Goal: Task Accomplishment & Management: Complete application form

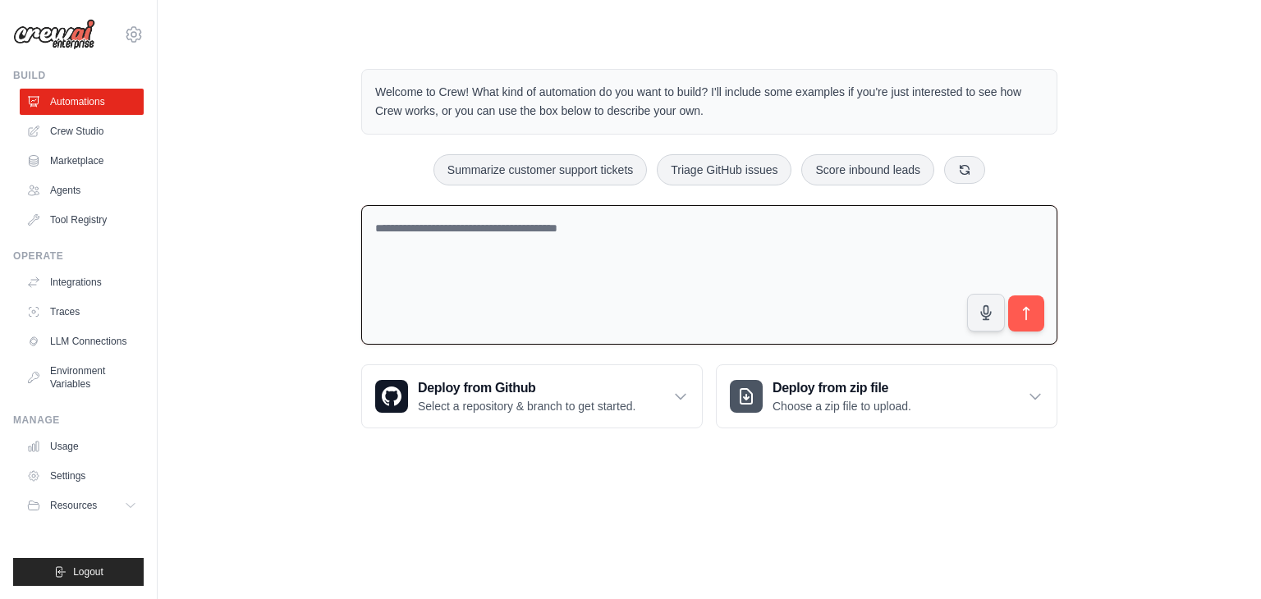
click at [547, 230] on textarea at bounding box center [709, 275] width 696 height 140
type textarea "**********"
click at [1028, 313] on icon "submit" at bounding box center [1026, 313] width 17 height 17
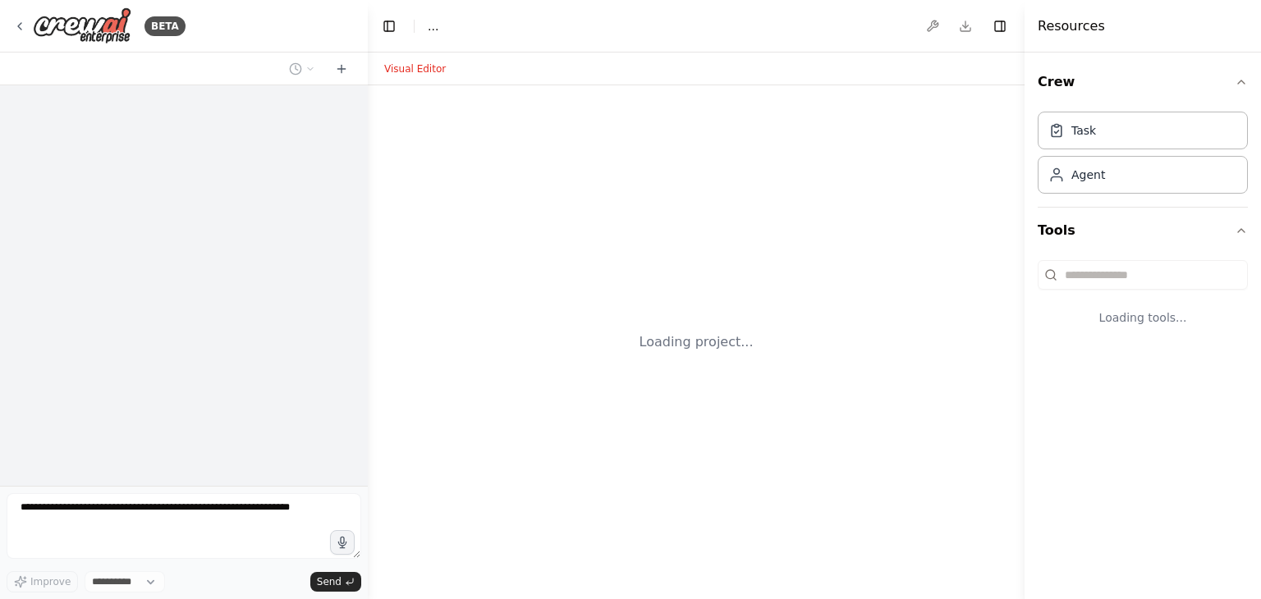
select select "****"
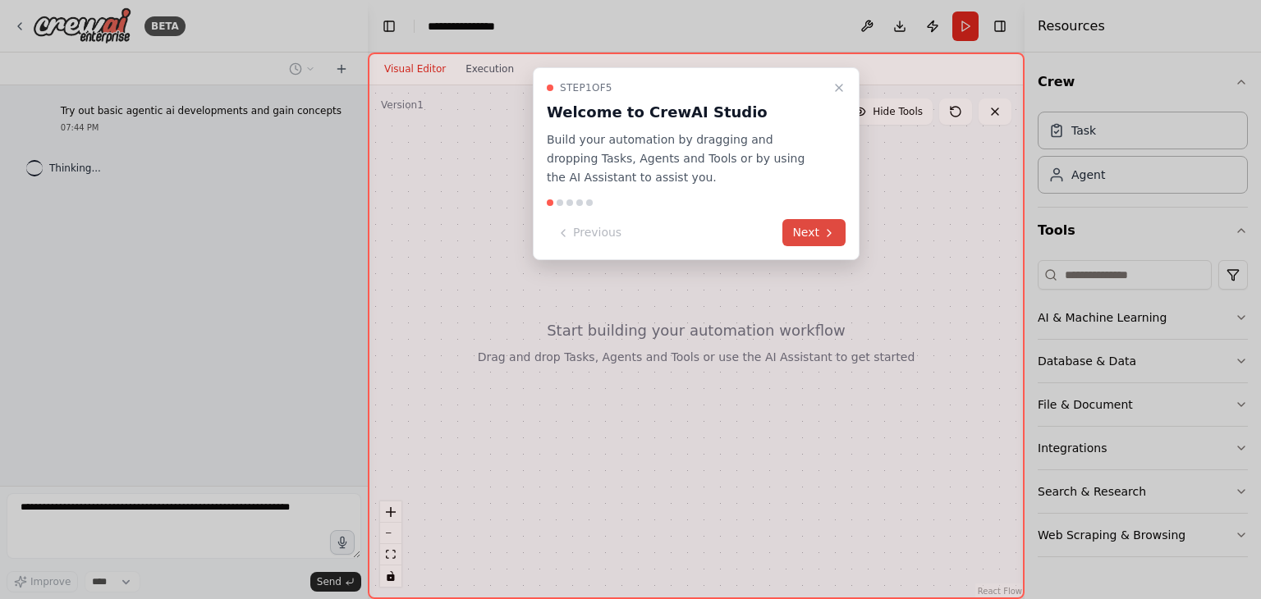
click at [820, 234] on button "Next" at bounding box center [814, 232] width 63 height 27
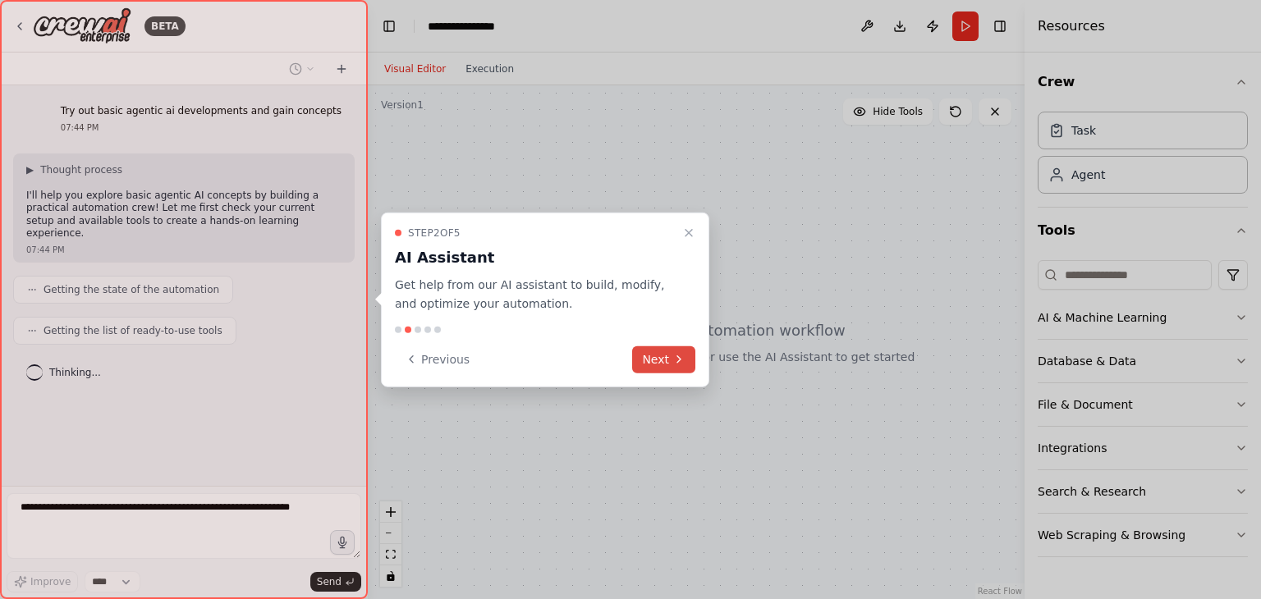
click at [666, 357] on button "Next" at bounding box center [663, 359] width 63 height 27
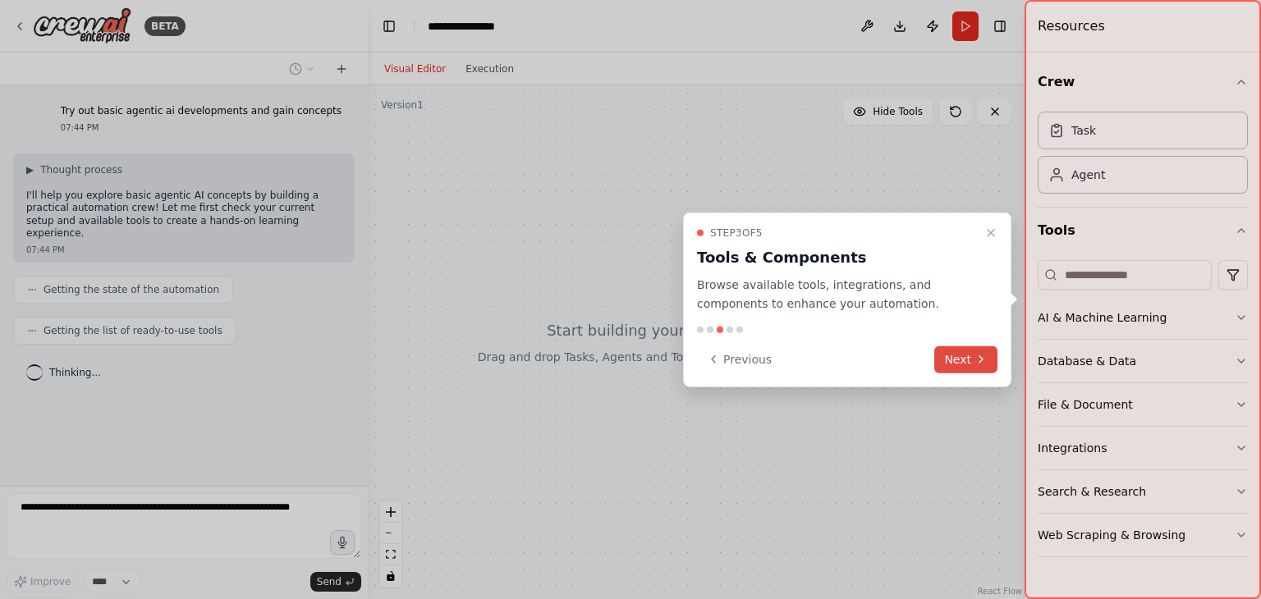
click at [968, 361] on button "Next" at bounding box center [965, 359] width 63 height 27
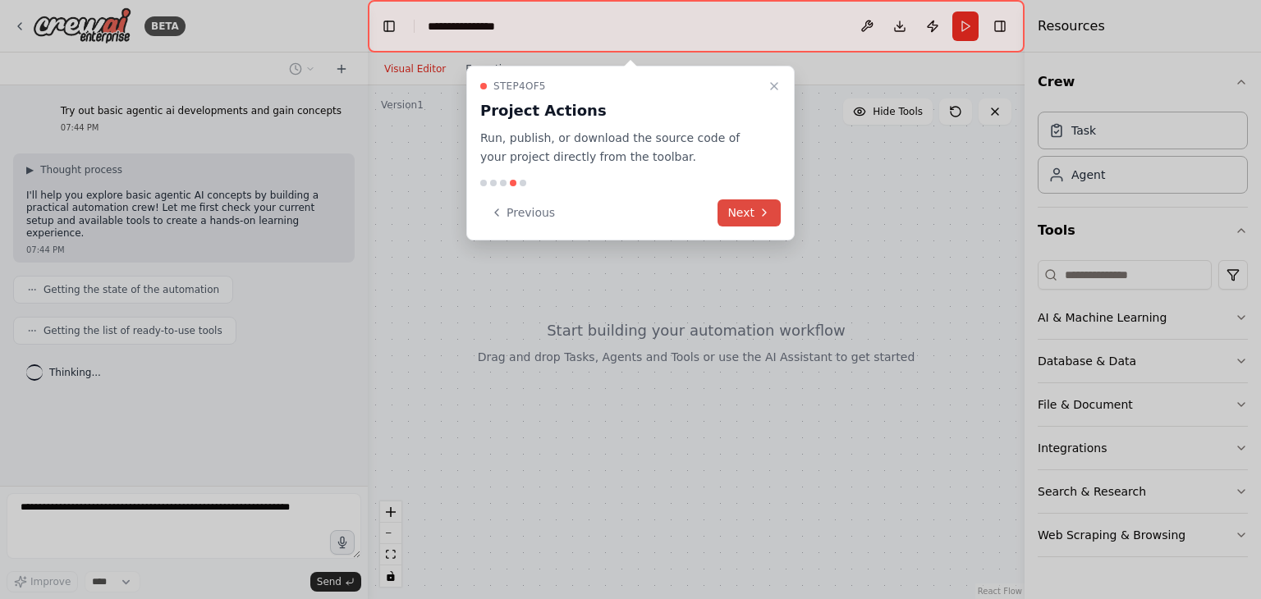
click at [756, 218] on button "Next" at bounding box center [749, 213] width 63 height 27
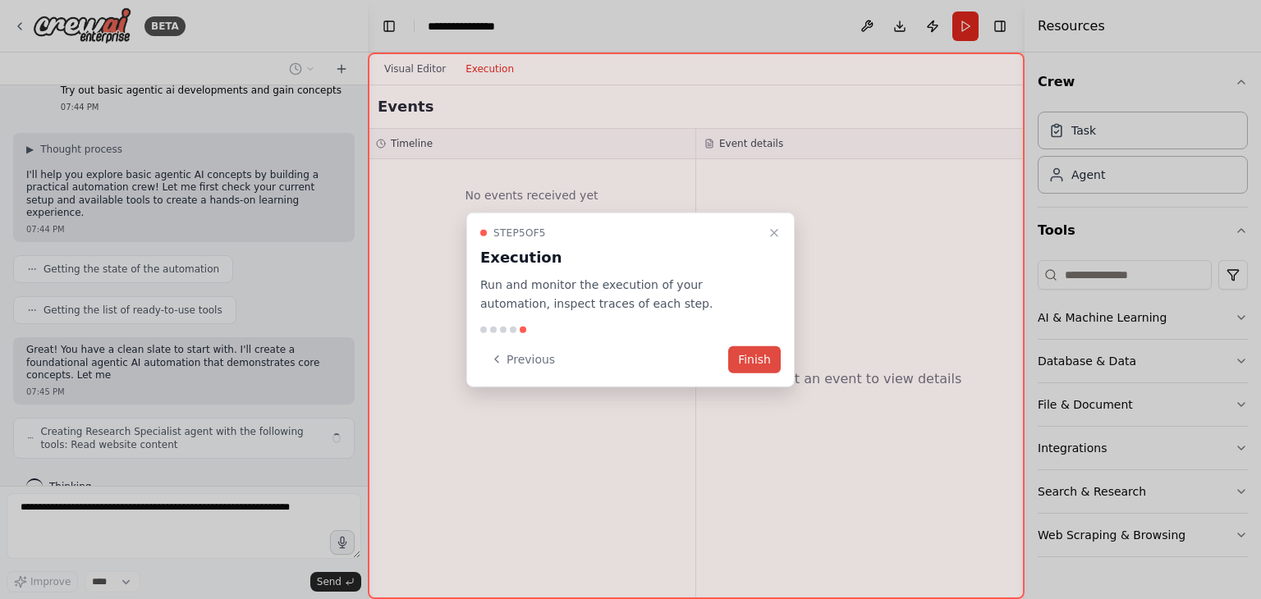
click at [765, 363] on button "Finish" at bounding box center [754, 359] width 53 height 27
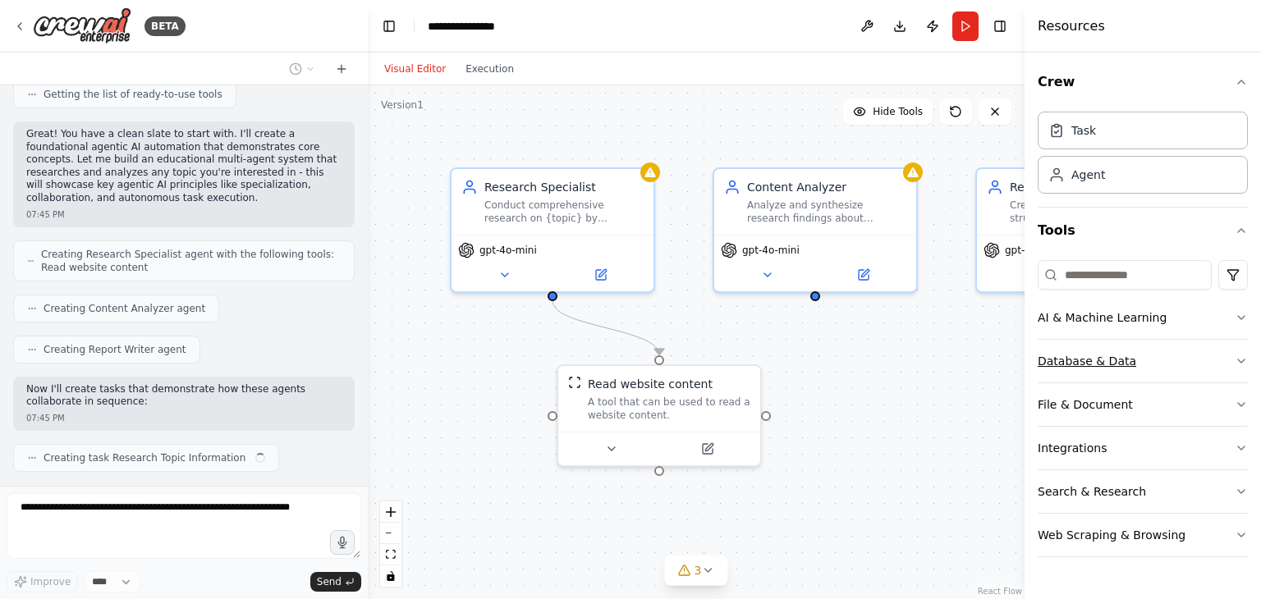
scroll to position [250, 0]
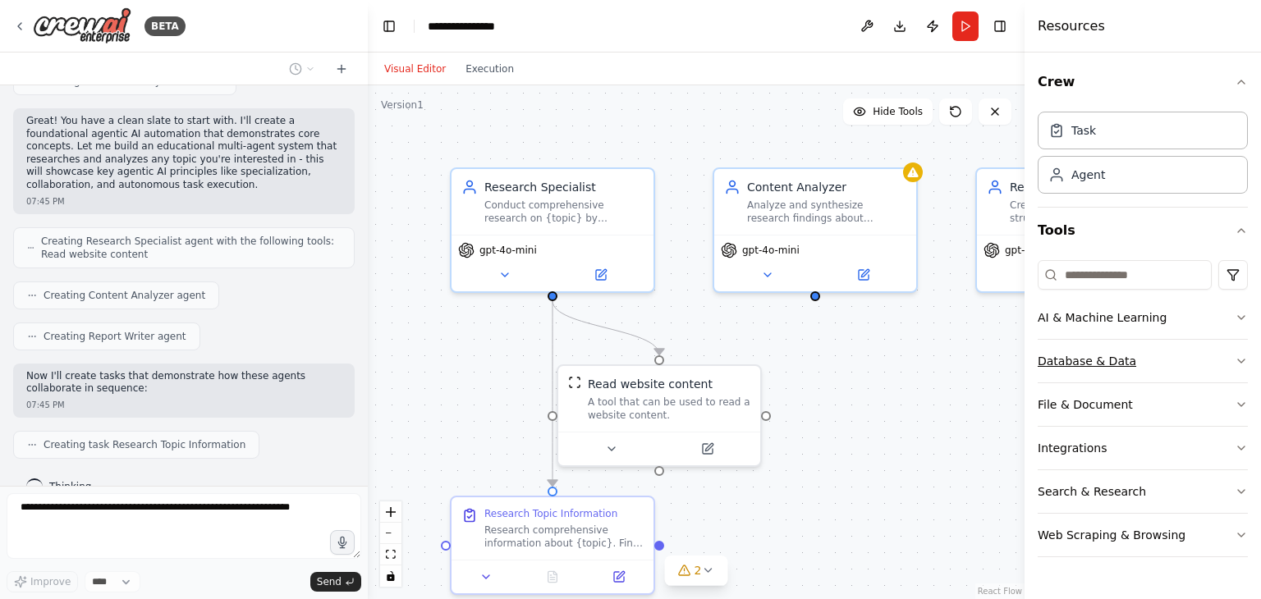
click at [1242, 365] on icon "button" at bounding box center [1241, 361] width 13 height 13
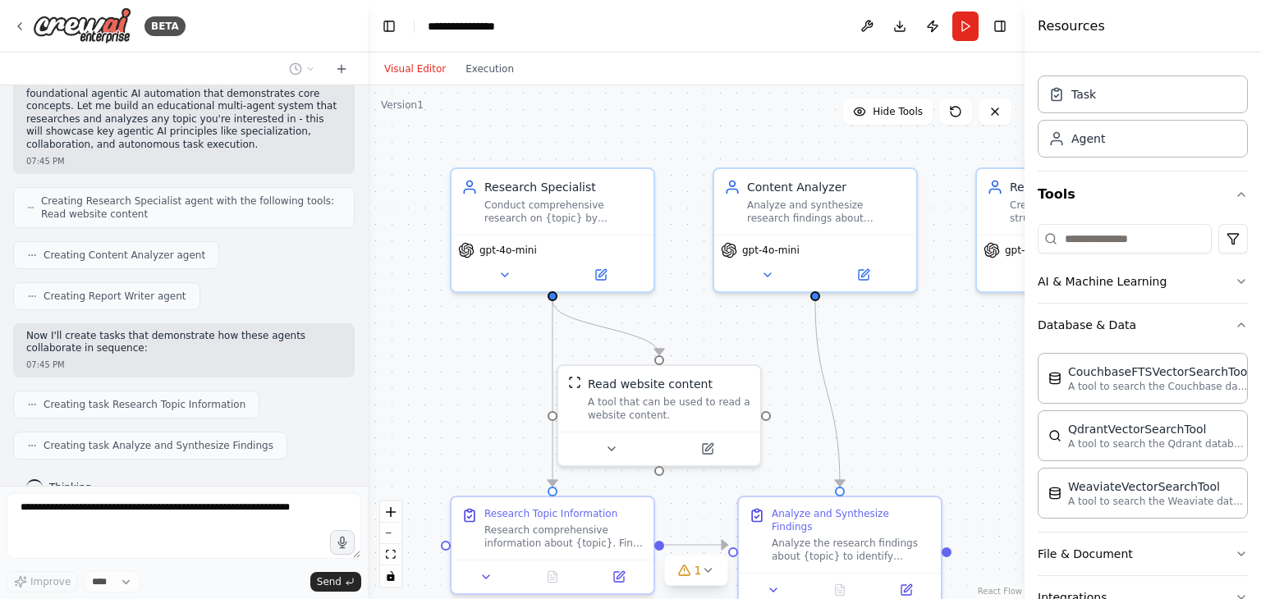
scroll to position [33, 0]
click at [1238, 283] on icon "button" at bounding box center [1241, 284] width 7 height 3
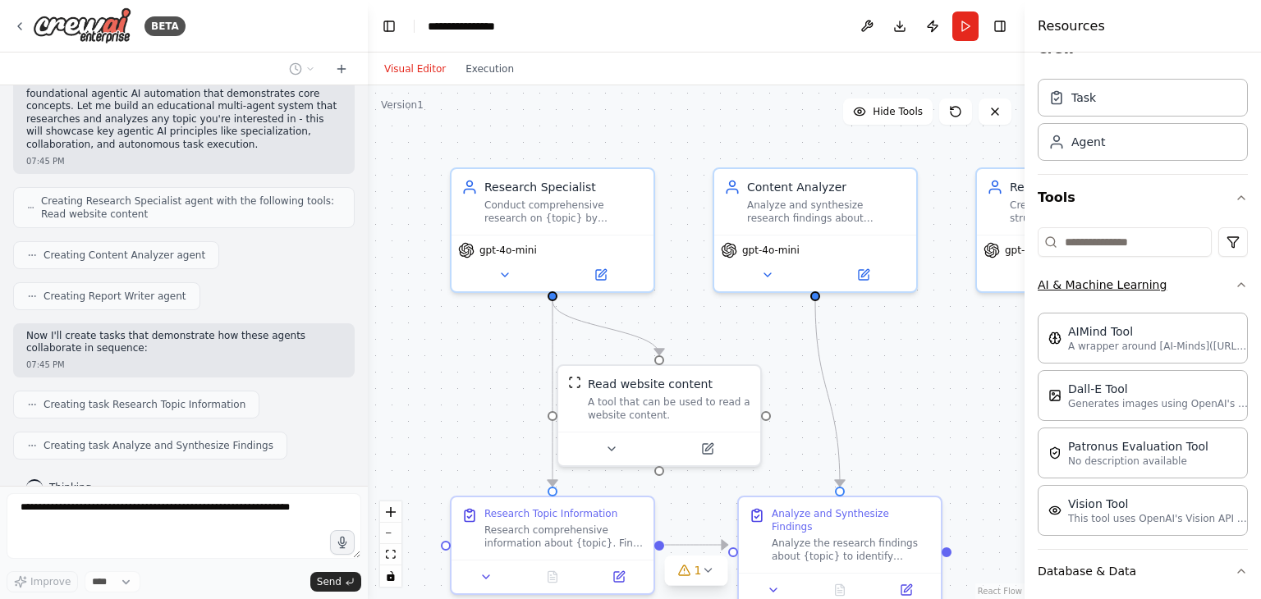
scroll to position [331, 0]
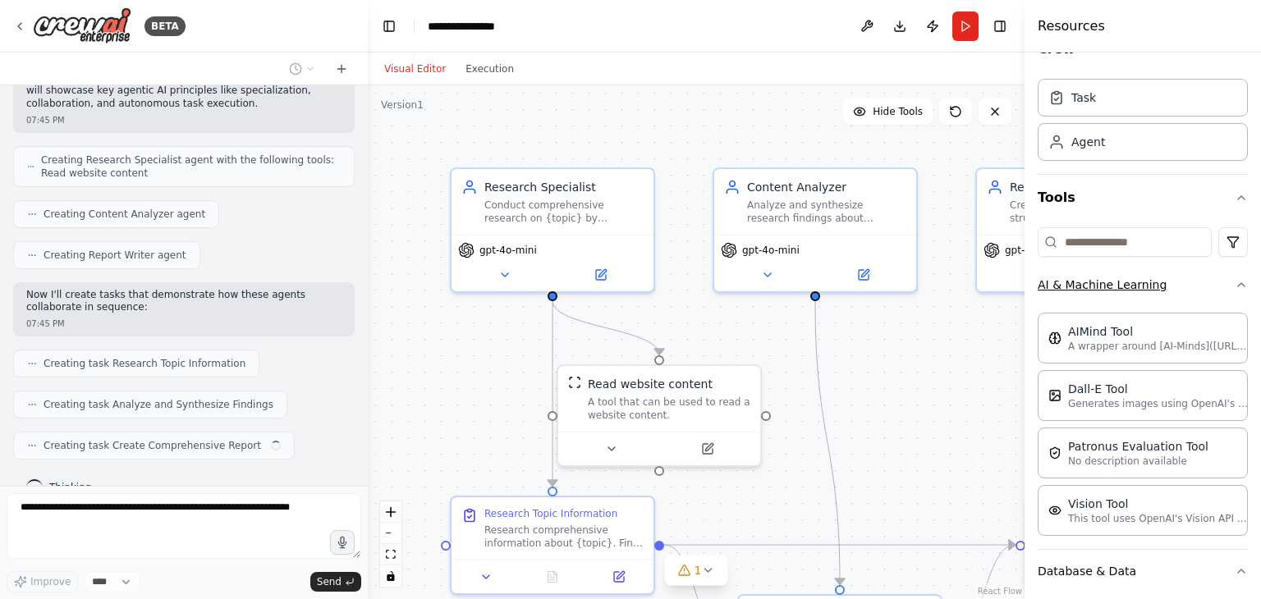
click at [1238, 283] on icon "button" at bounding box center [1241, 284] width 7 height 3
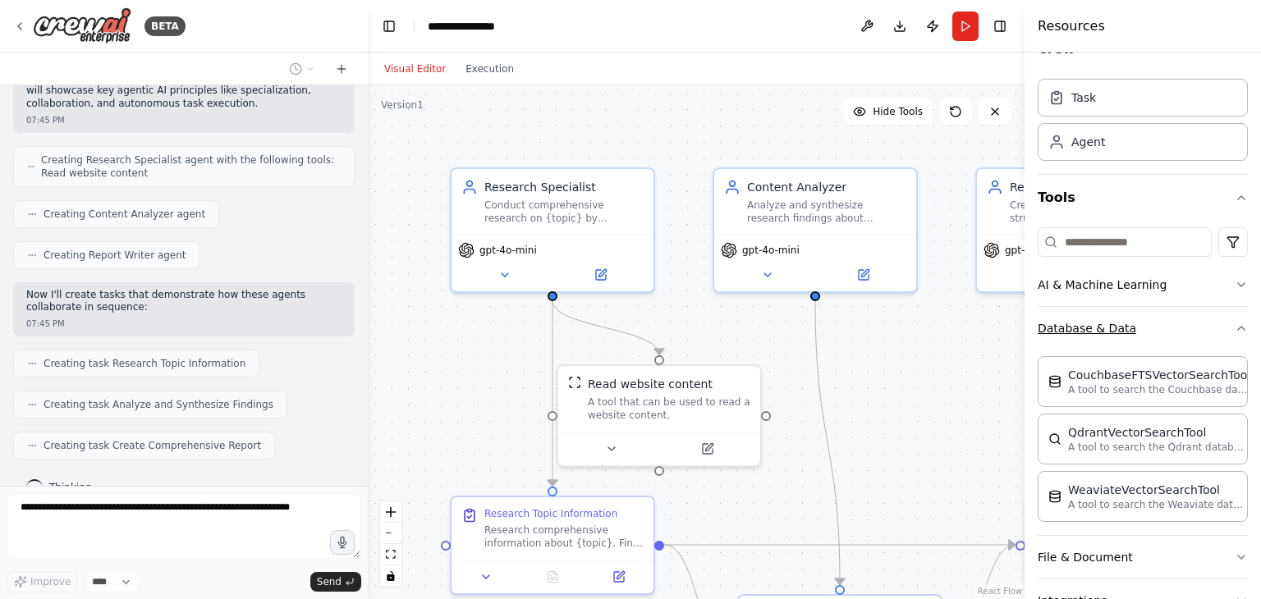
click at [1235, 329] on icon "button" at bounding box center [1241, 328] width 13 height 13
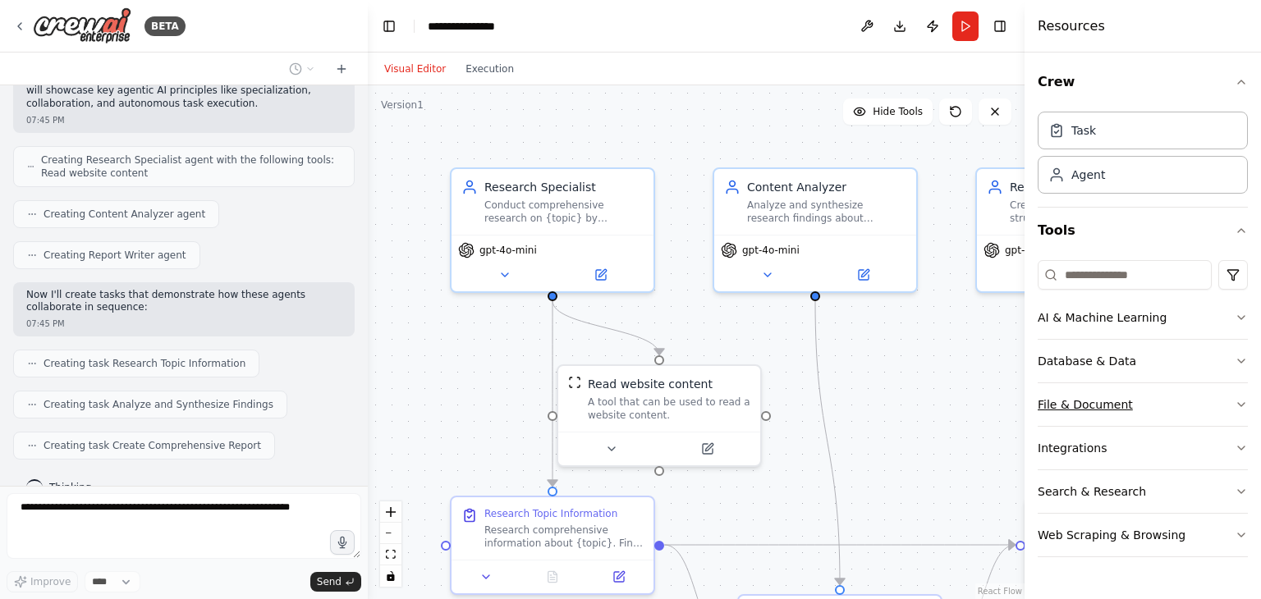
scroll to position [371, 0]
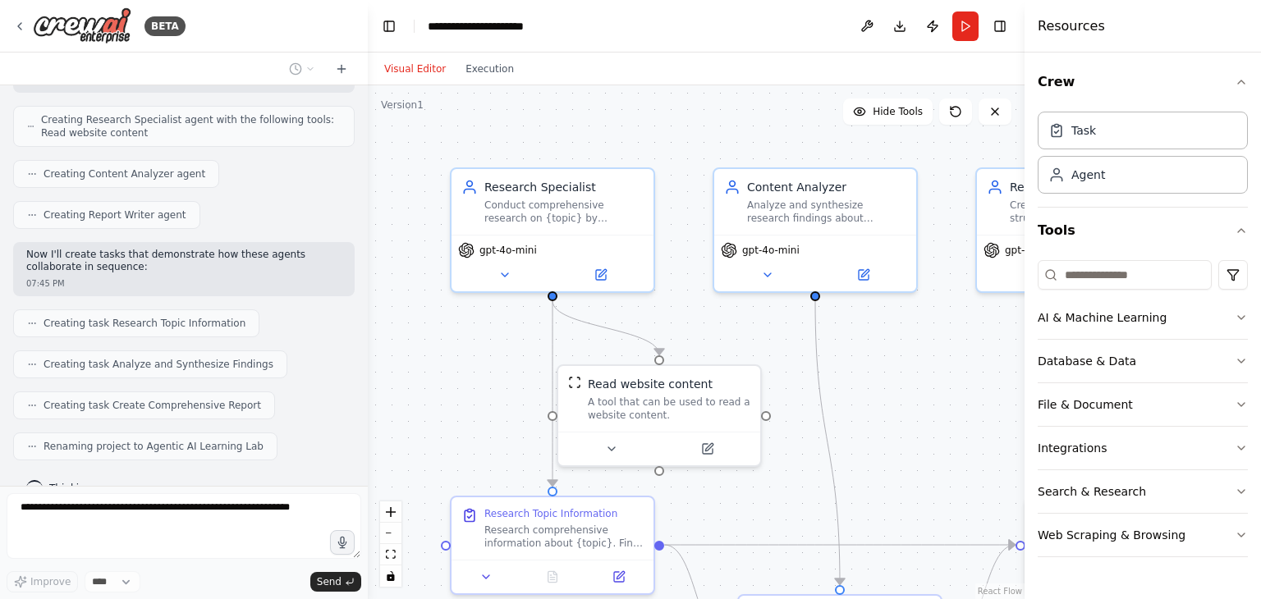
click at [1240, 406] on icon "button" at bounding box center [1241, 404] width 13 height 13
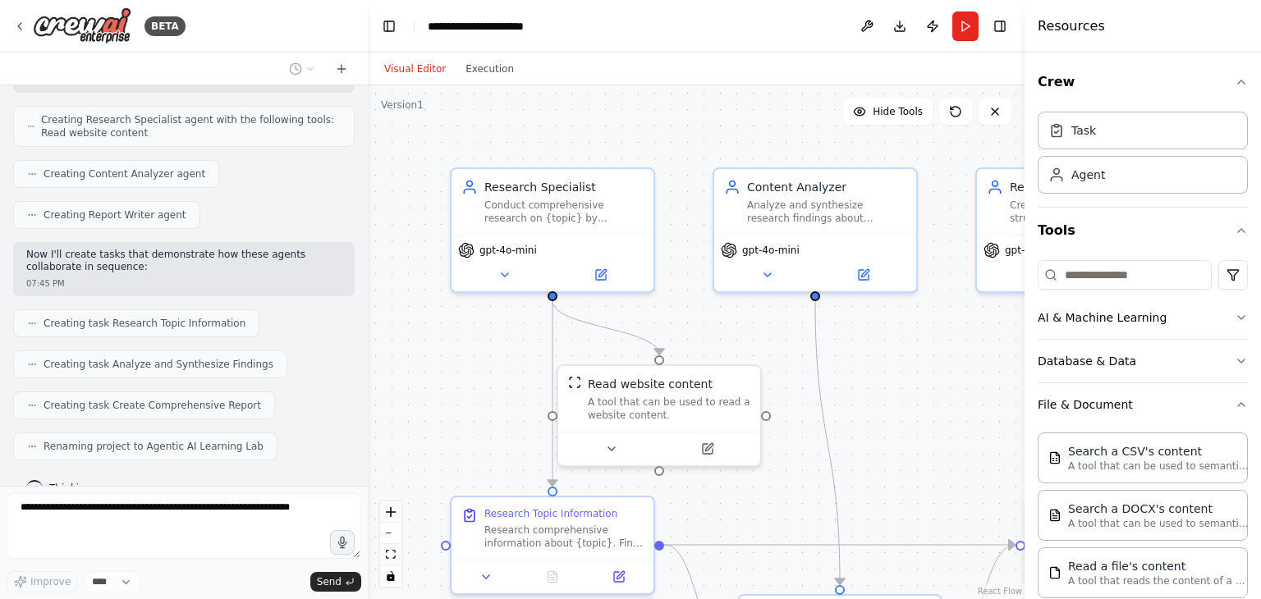
scroll to position [412, 0]
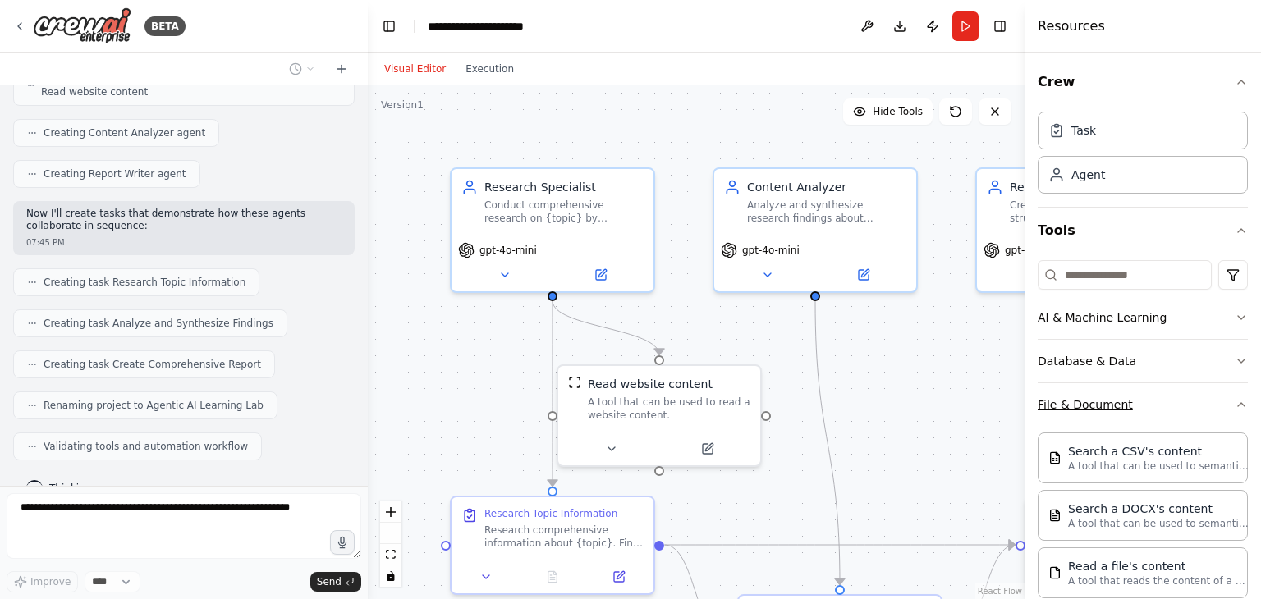
click at [1238, 403] on icon "button" at bounding box center [1241, 404] width 7 height 3
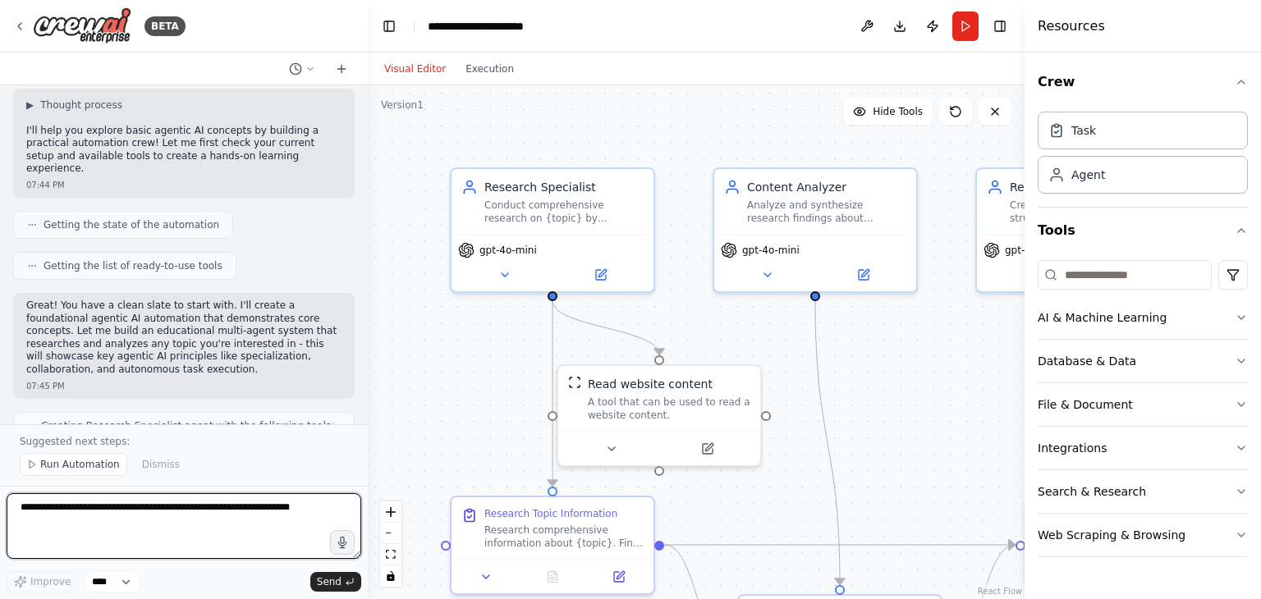
scroll to position [67, 0]
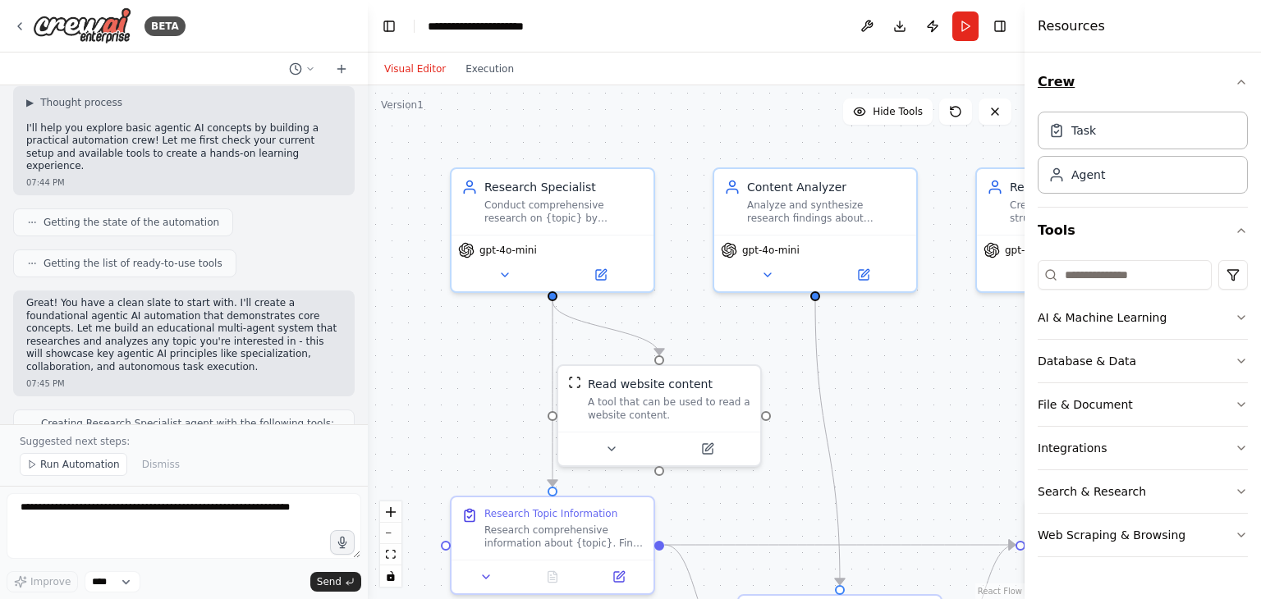
click at [1240, 86] on icon "button" at bounding box center [1241, 82] width 13 height 13
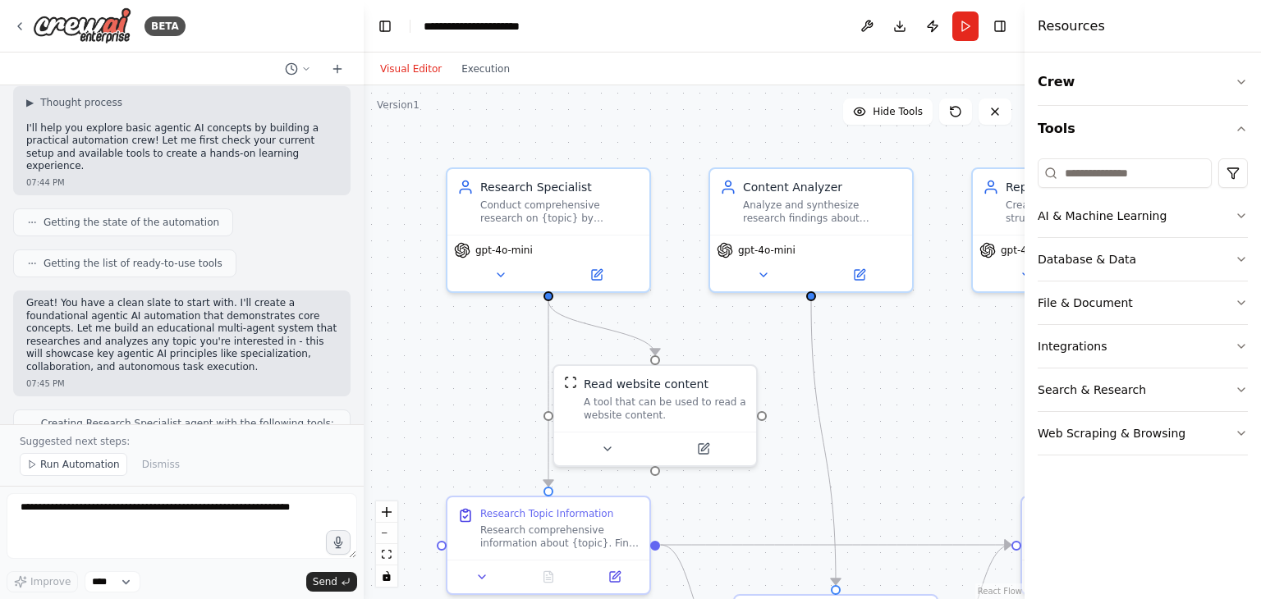
drag, startPoint x: 361, startPoint y: 184, endPoint x: 364, endPoint y: 212, distance: 28.0
click at [364, 212] on div "BETA Try out basic agentic ai developments and gain concepts 07:44 PM ▶ Thought…" at bounding box center [630, 299] width 1261 height 599
click at [357, 183] on div at bounding box center [360, 299] width 7 height 599
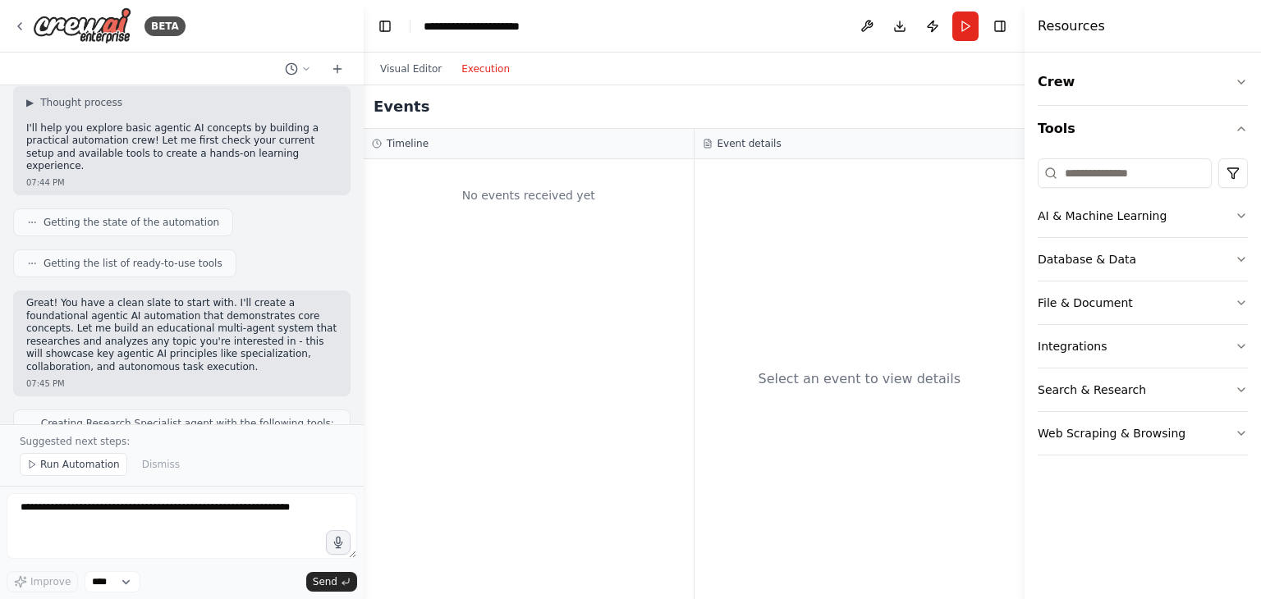
click at [470, 77] on button "Execution" at bounding box center [486, 69] width 68 height 20
click at [384, 30] on button "Toggle Left Sidebar" at bounding box center [385, 26] width 23 height 23
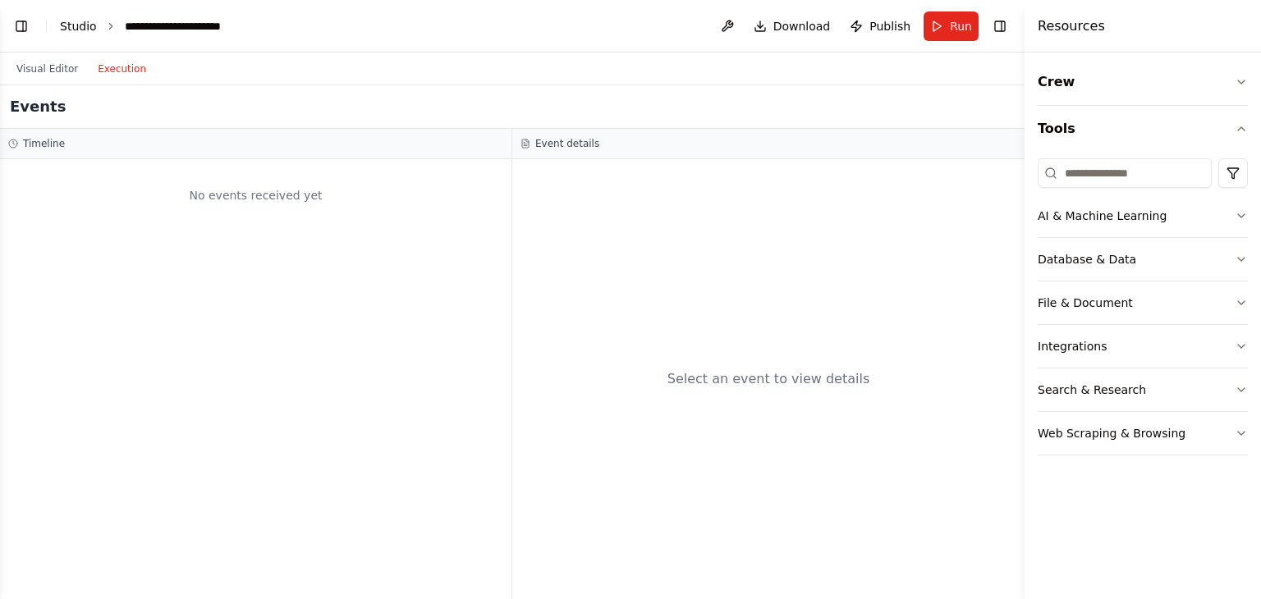
click at [86, 30] on link "Studio" at bounding box center [78, 26] width 37 height 13
